Goal: Task Accomplishment & Management: Use online tool/utility

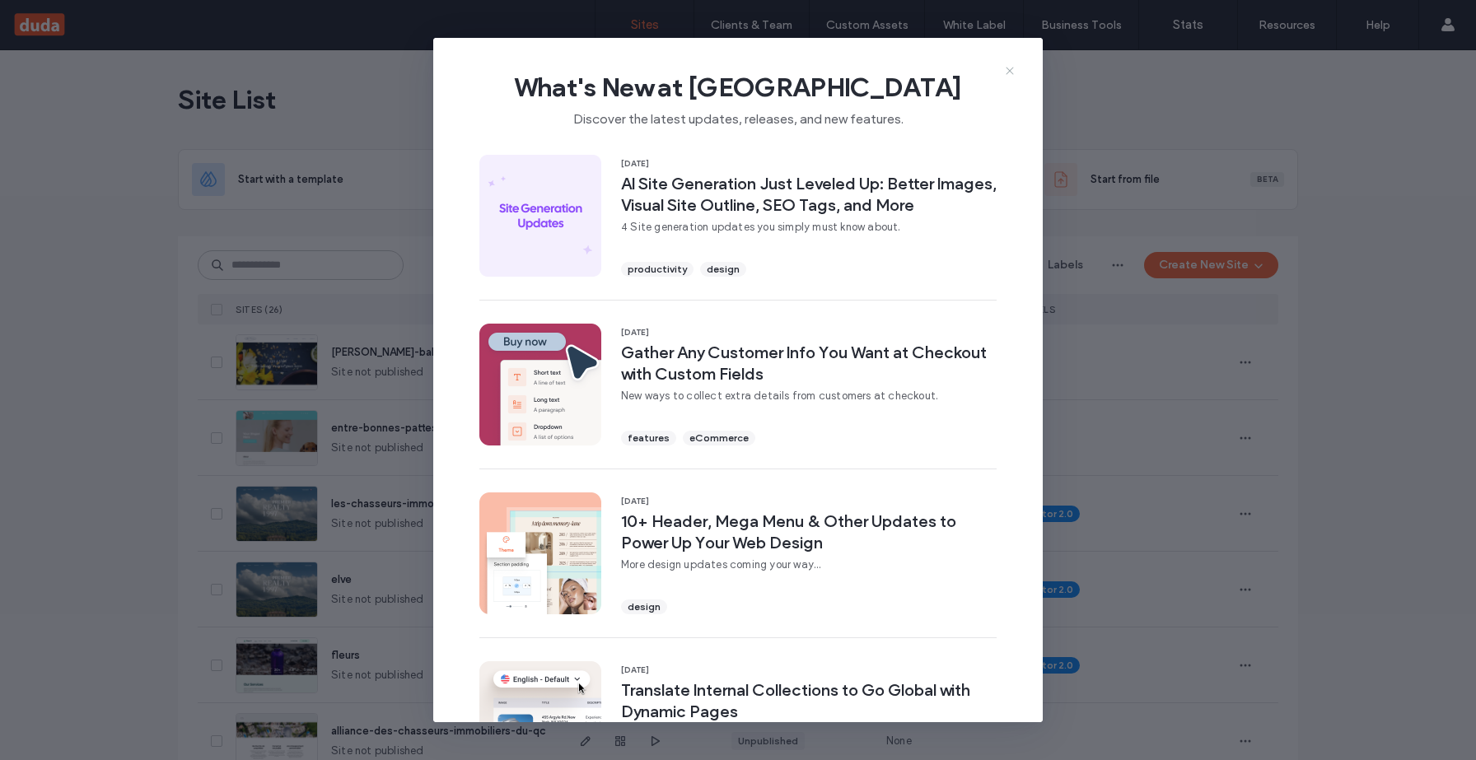
click at [1006, 64] on icon at bounding box center [1009, 70] width 13 height 13
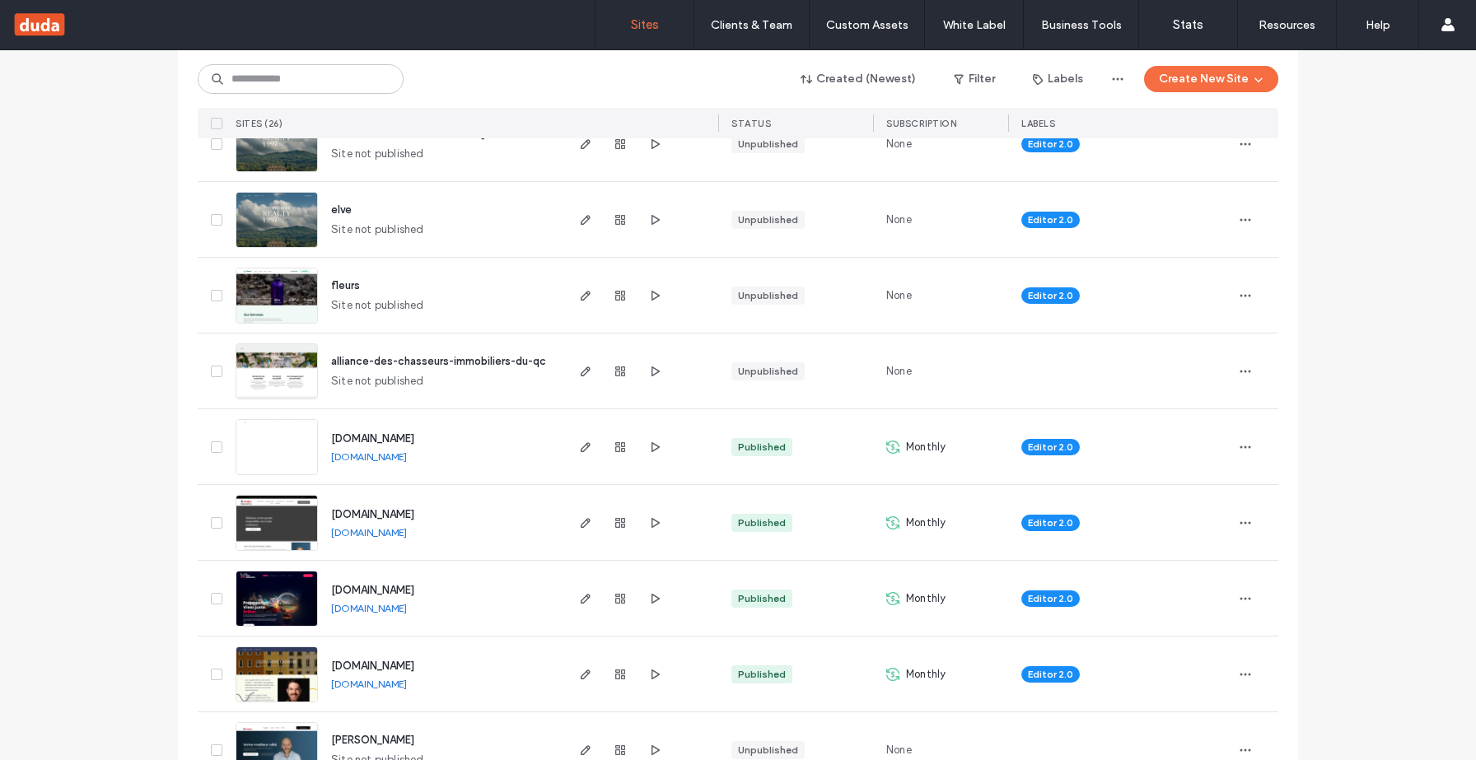
scroll to position [618, 0]
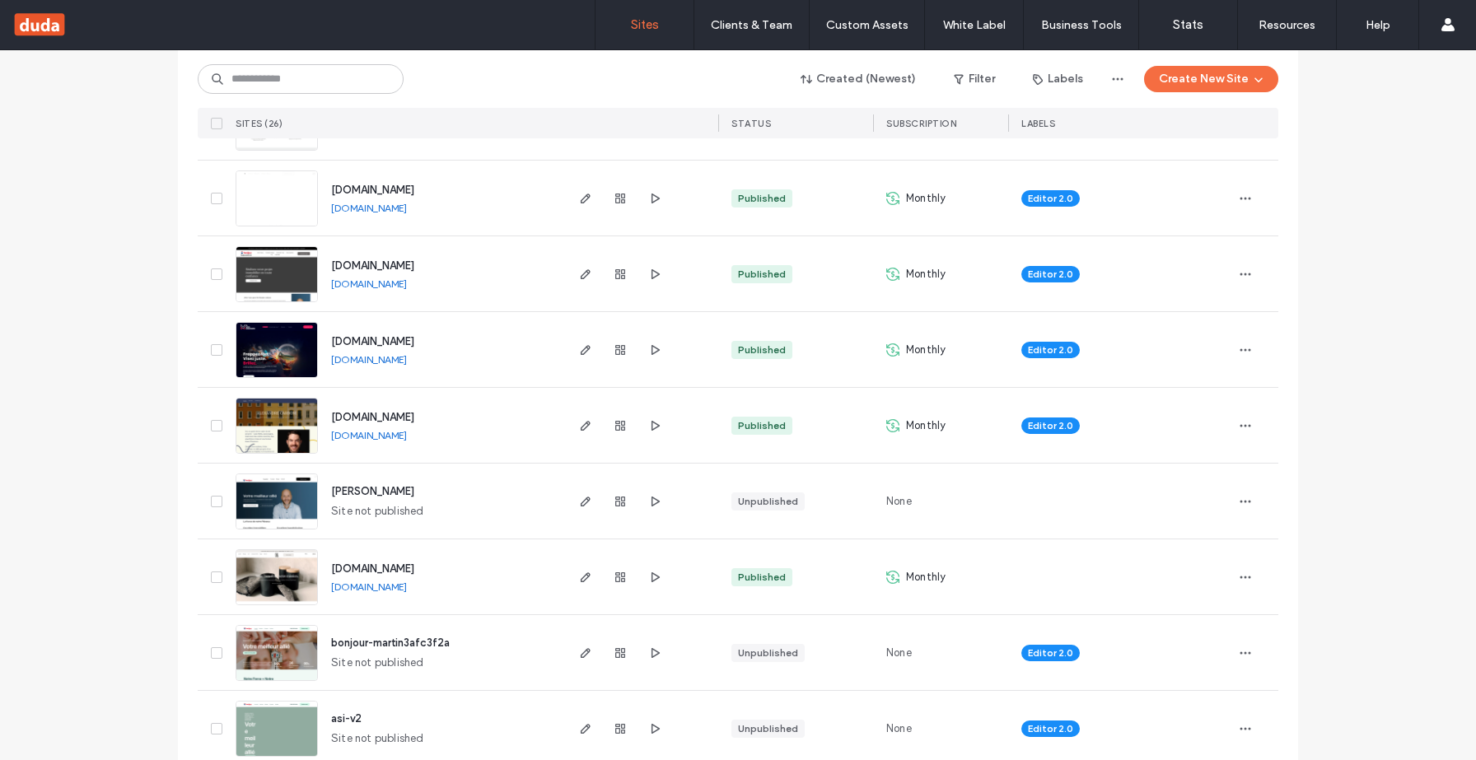
click at [378, 568] on span "[DOMAIN_NAME]" at bounding box center [372, 568] width 83 height 12
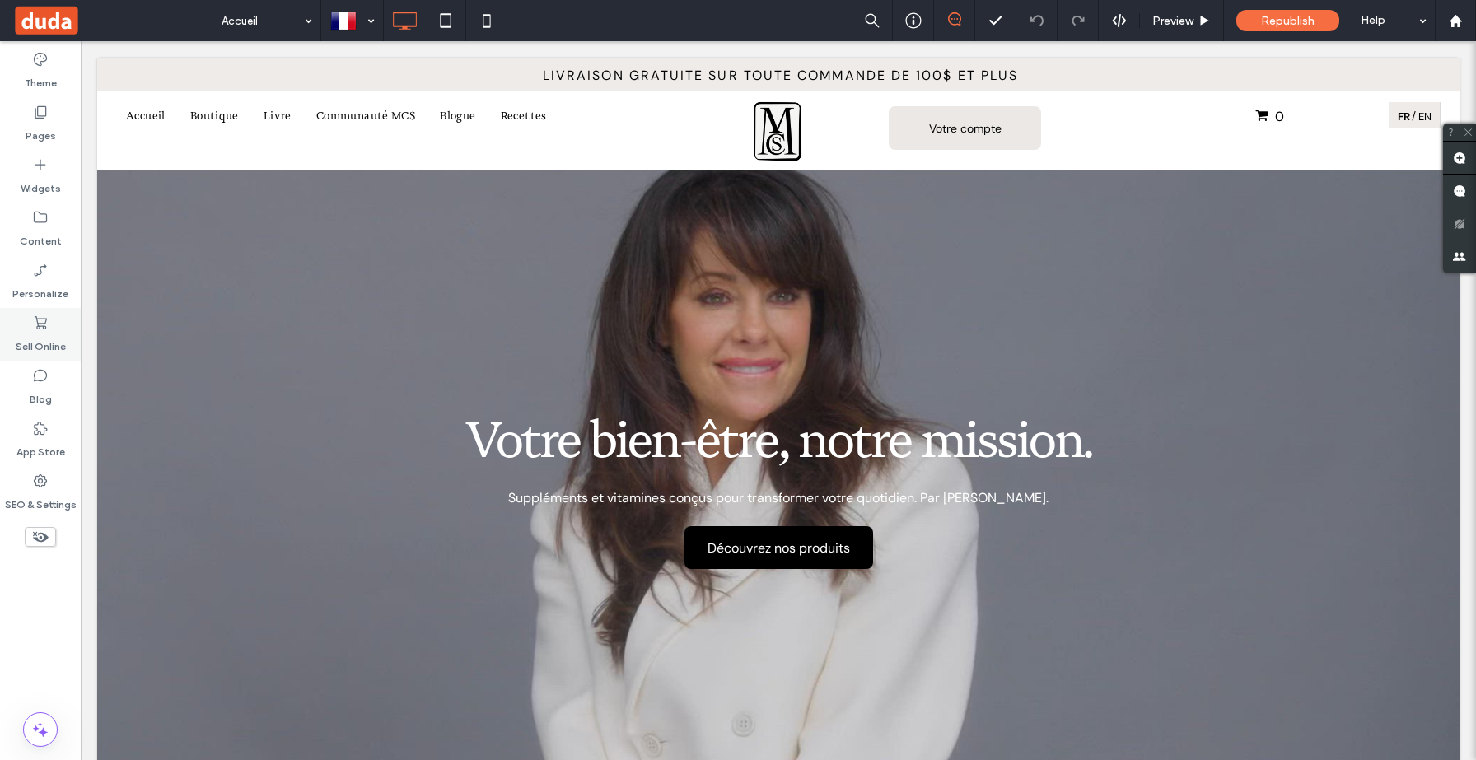
click at [44, 352] on label "Sell Online" at bounding box center [41, 342] width 50 height 23
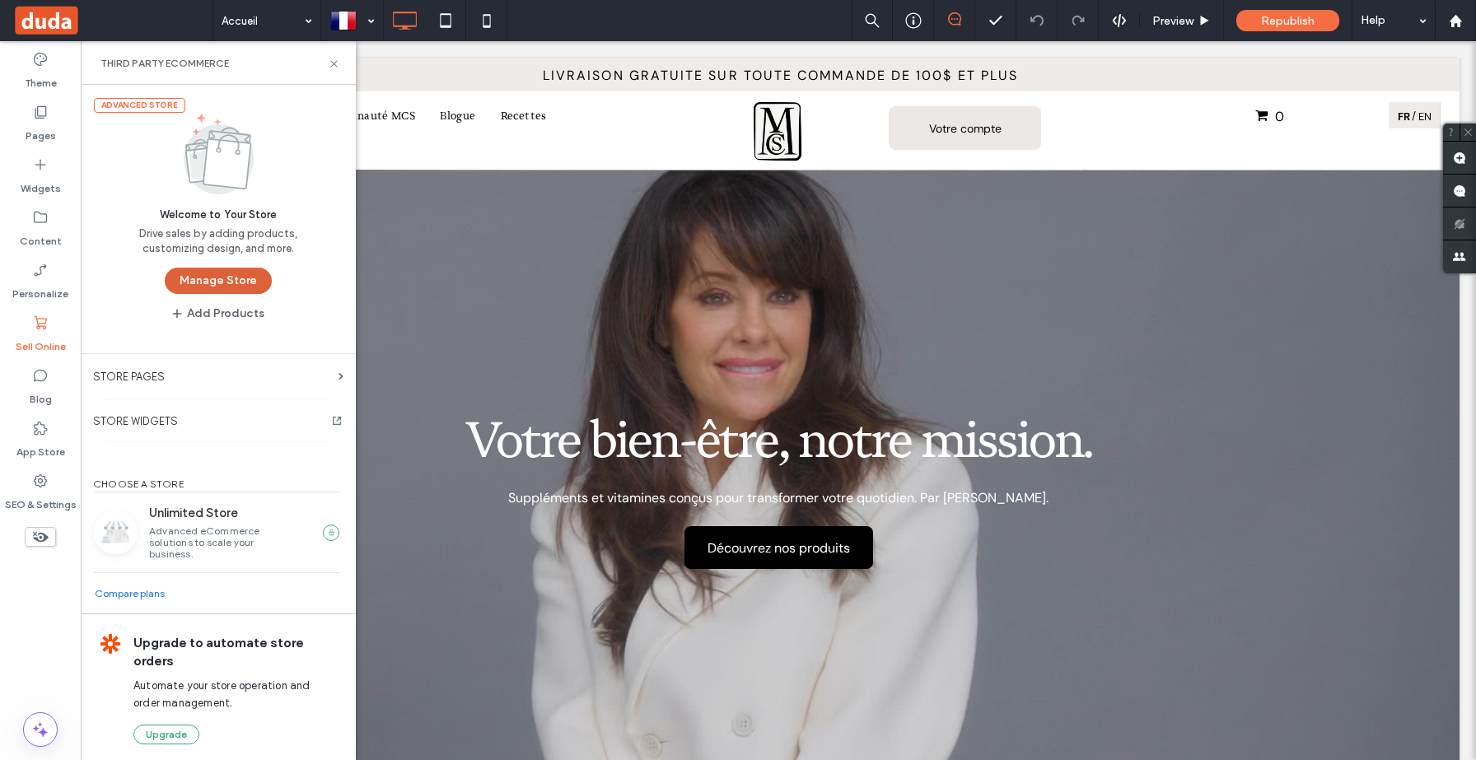
click at [238, 281] on button "Manage Store" at bounding box center [218, 281] width 107 height 26
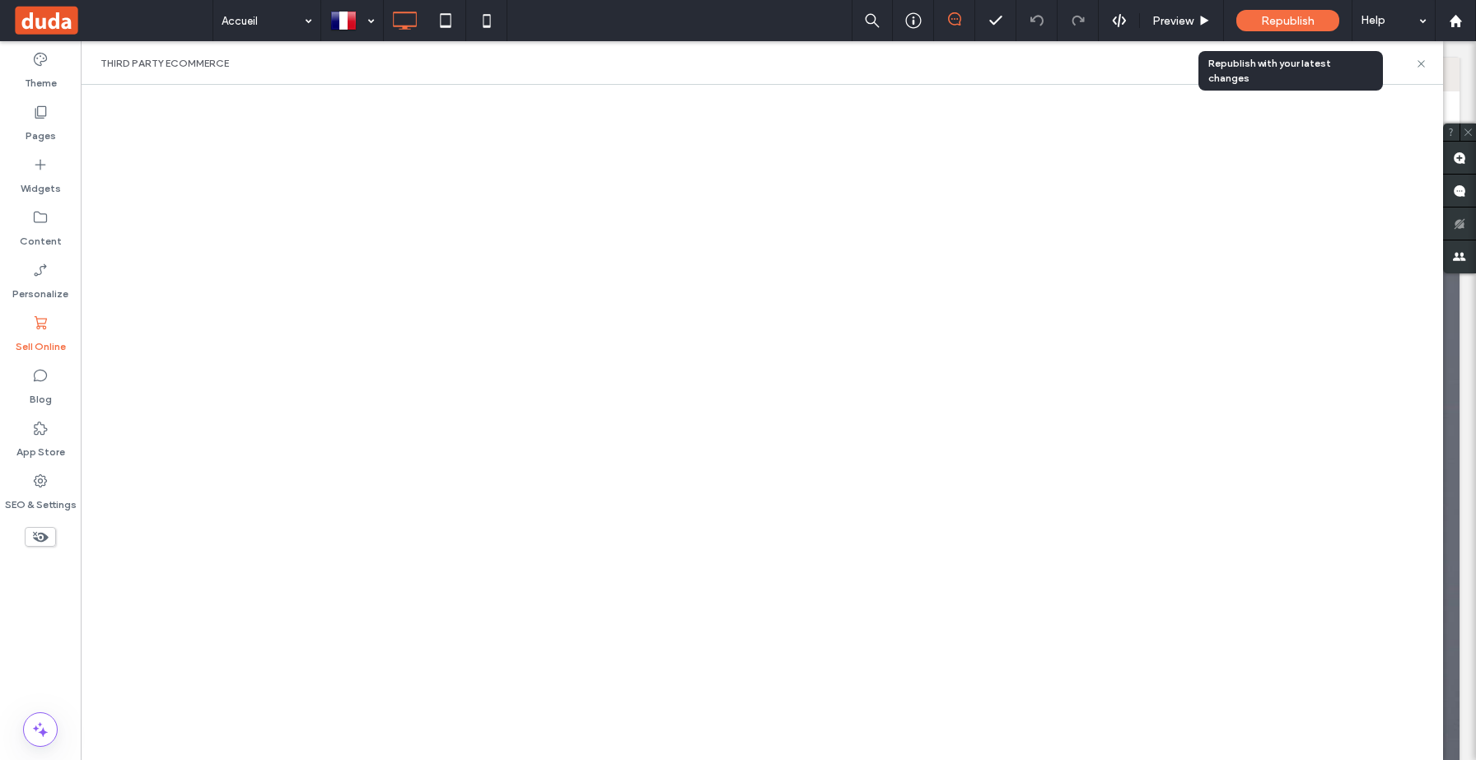
click at [1275, 17] on span "Republish" at bounding box center [1288, 21] width 54 height 14
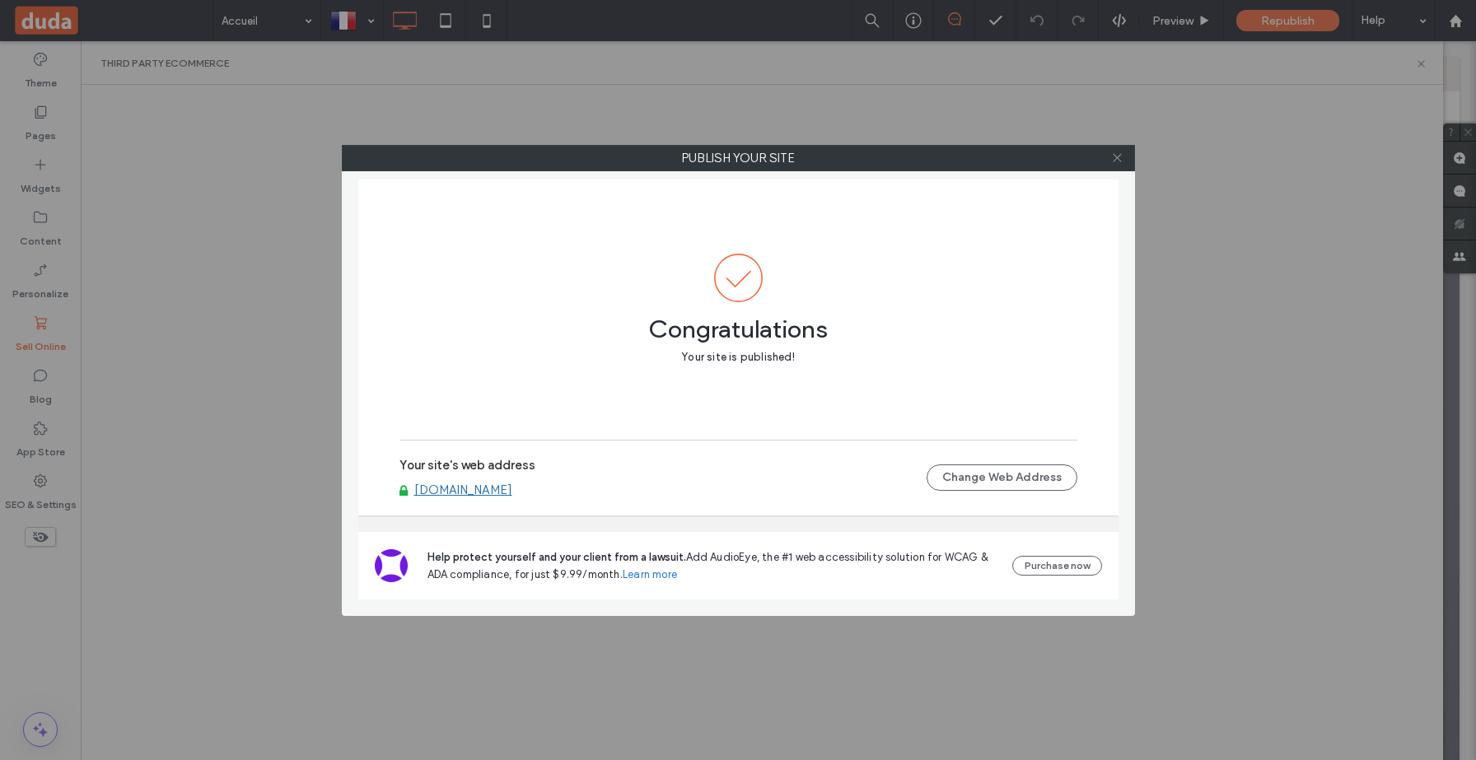
click at [1121, 158] on icon at bounding box center [1117, 158] width 12 height 12
